Goal: Find contact information: Find contact information

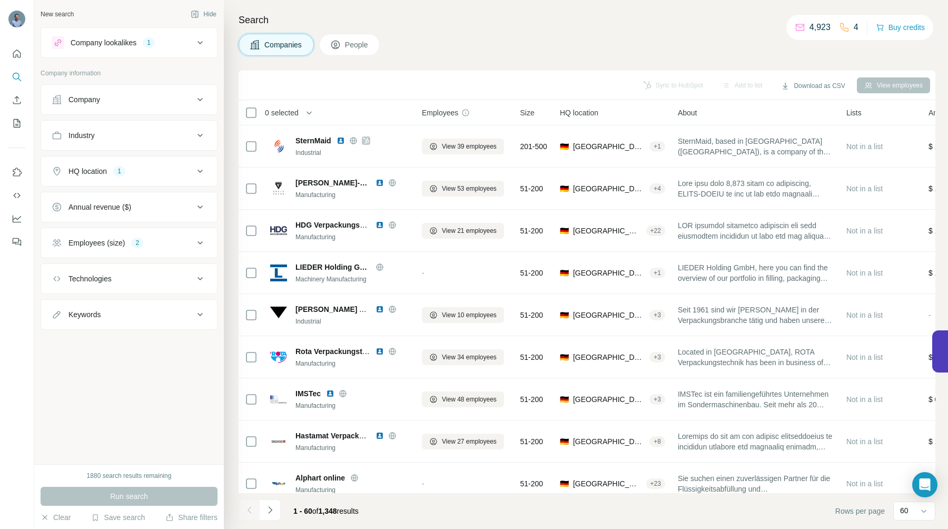
click at [201, 99] on icon at bounding box center [199, 99] width 5 height 3
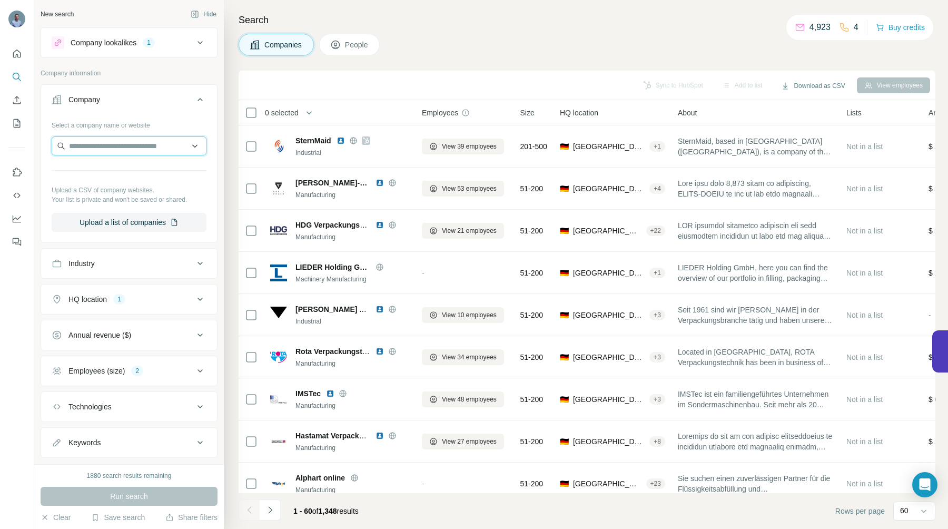
click at [105, 146] on input "text" at bounding box center [129, 145] width 155 height 19
paste input "**********"
type input "**********"
click at [106, 172] on p "IThera Medical" at bounding box center [107, 169] width 51 height 11
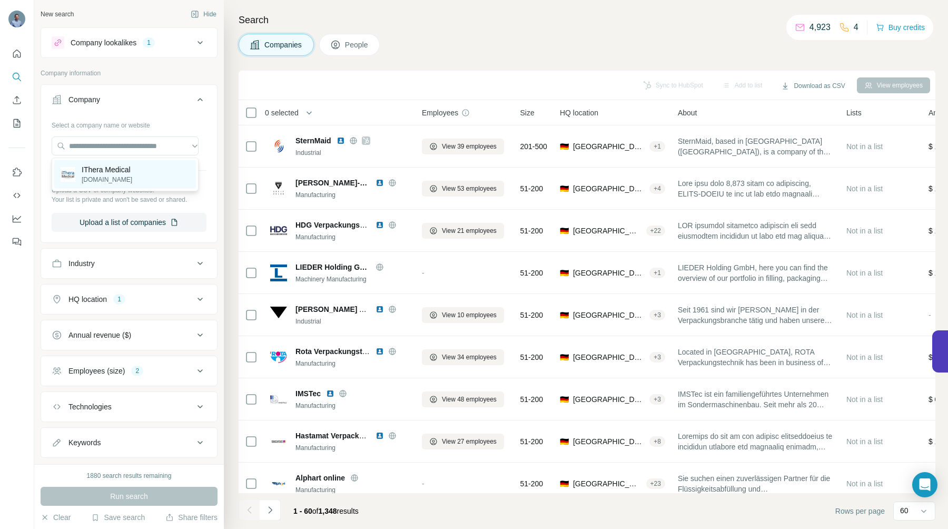
scroll to position [0, 0]
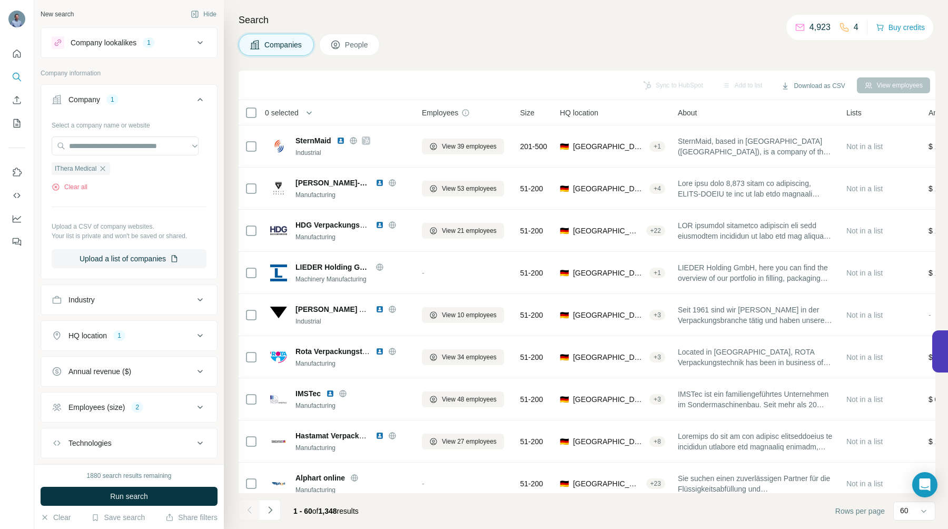
drag, startPoint x: 147, startPoint y: 491, endPoint x: 150, endPoint y: 485, distance: 6.7
click at [147, 491] on span "Run search" at bounding box center [129, 496] width 38 height 11
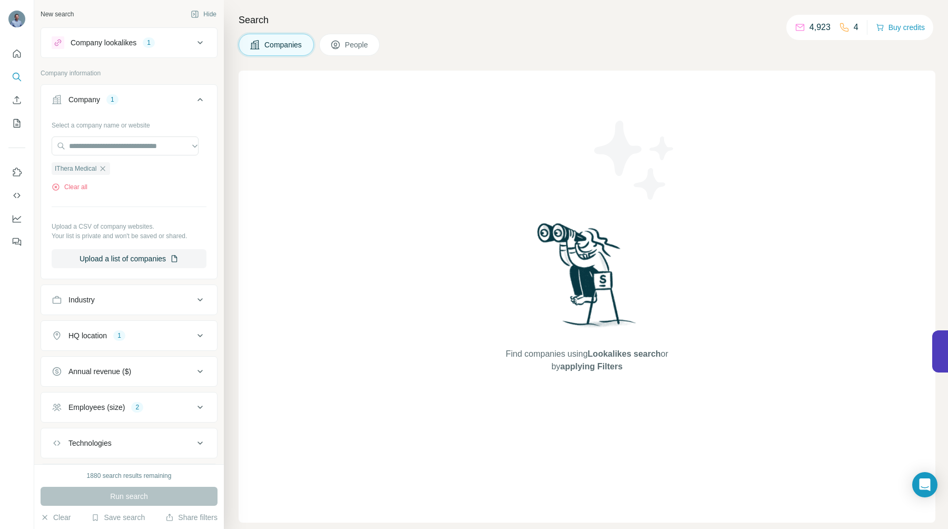
click at [194, 334] on icon at bounding box center [200, 335] width 13 height 13
click at [194, 406] on icon at bounding box center [200, 407] width 13 height 13
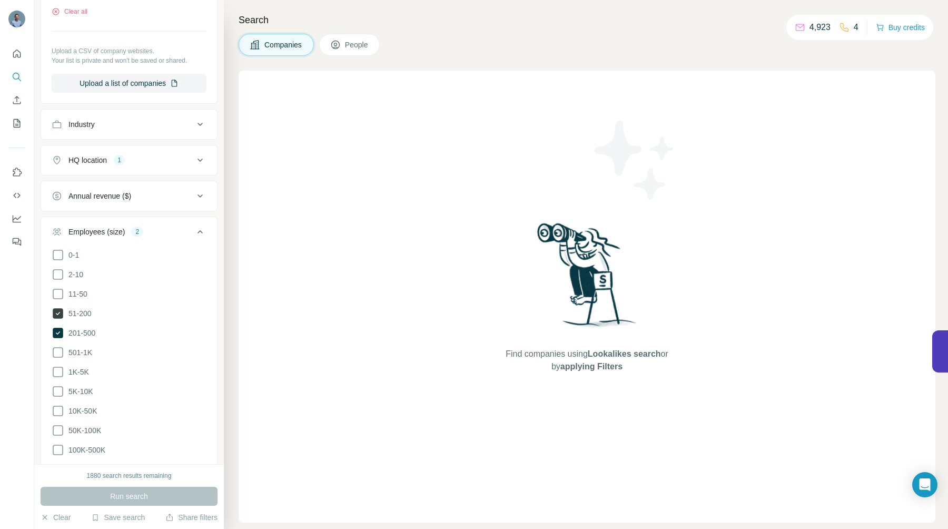
click at [57, 310] on icon at bounding box center [58, 313] width 11 height 11
click at [58, 331] on icon at bounding box center [58, 333] width 11 height 11
click at [131, 495] on span "Run search" at bounding box center [129, 496] width 38 height 11
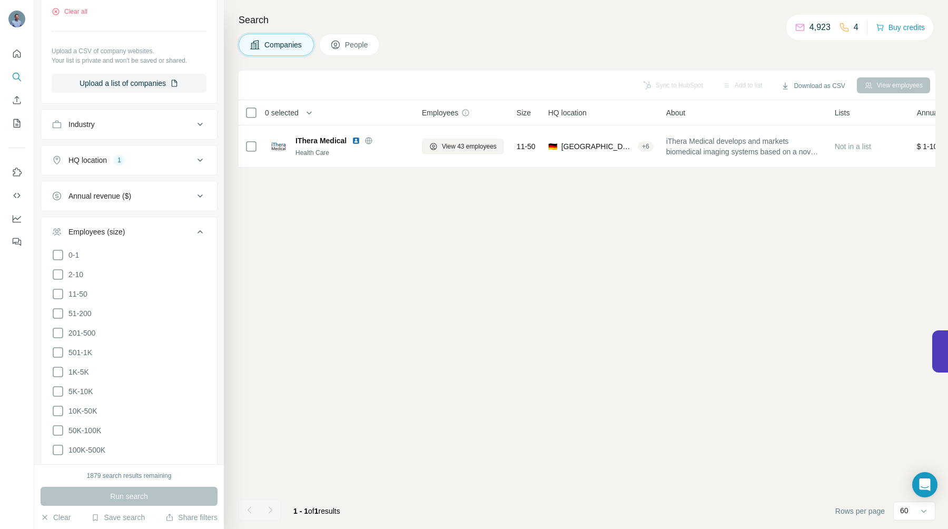
click at [348, 49] on span "People" at bounding box center [357, 44] width 24 height 11
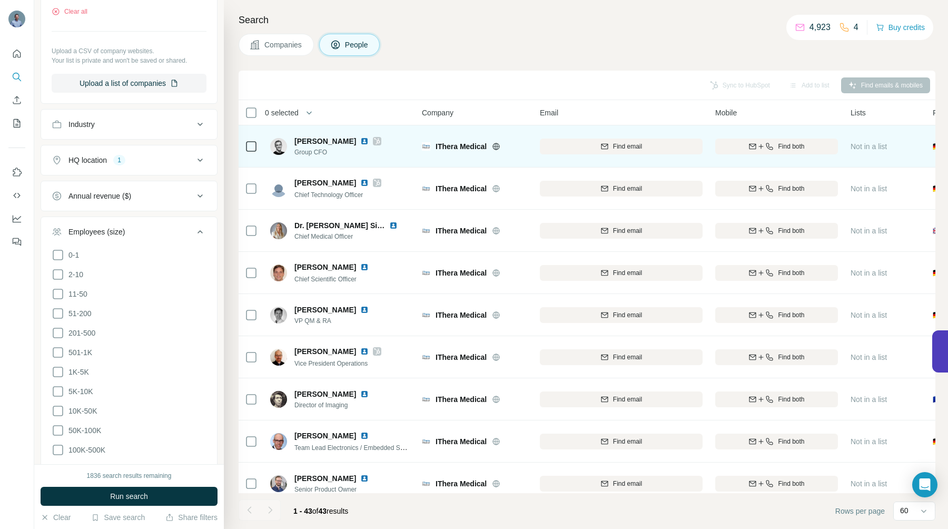
click at [360, 141] on img at bounding box center [364, 141] width 8 height 8
click at [758, 148] on icon "button" at bounding box center [761, 146] width 8 height 8
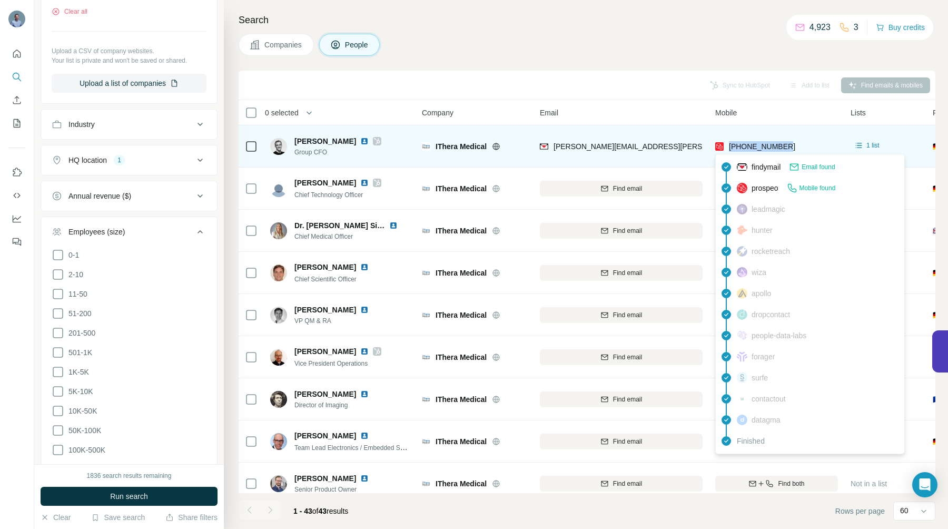
drag, startPoint x: 803, startPoint y: 146, endPoint x: 730, endPoint y: 144, distance: 73.2
click at [730, 144] on div "[PHONE_NUMBER]" at bounding box center [776, 146] width 123 height 29
copy span "[PHONE_NUMBER]"
